Goal: Task Accomplishment & Management: Use online tool/utility

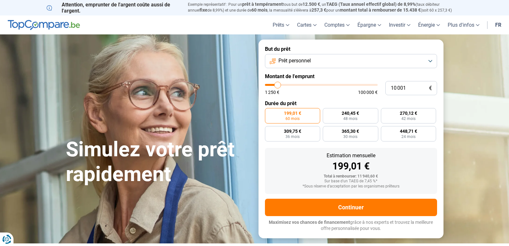
type input "47 500"
type input "47500"
click at [318, 85] on input "range" at bounding box center [321, 85] width 113 height 2
radio input "false"
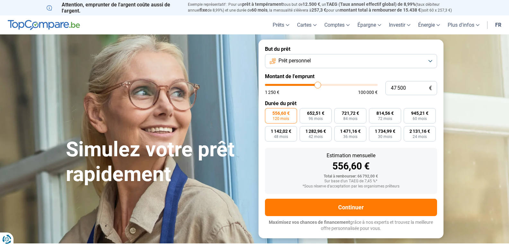
type input "56 000"
type input "56000"
click at [327, 85] on input "range" at bounding box center [321, 85] width 113 height 2
type input "50 000"
type input "50000"
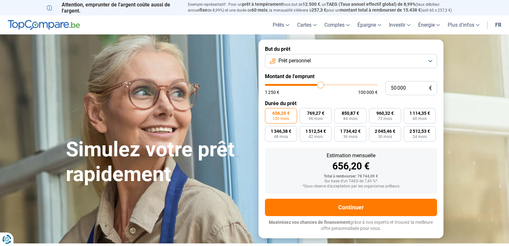
click at [321, 85] on input "range" at bounding box center [321, 85] width 113 height 2
type input "37 500"
type input "37500"
click at [307, 85] on input "range" at bounding box center [321, 85] width 113 height 2
